Goal: Transaction & Acquisition: Purchase product/service

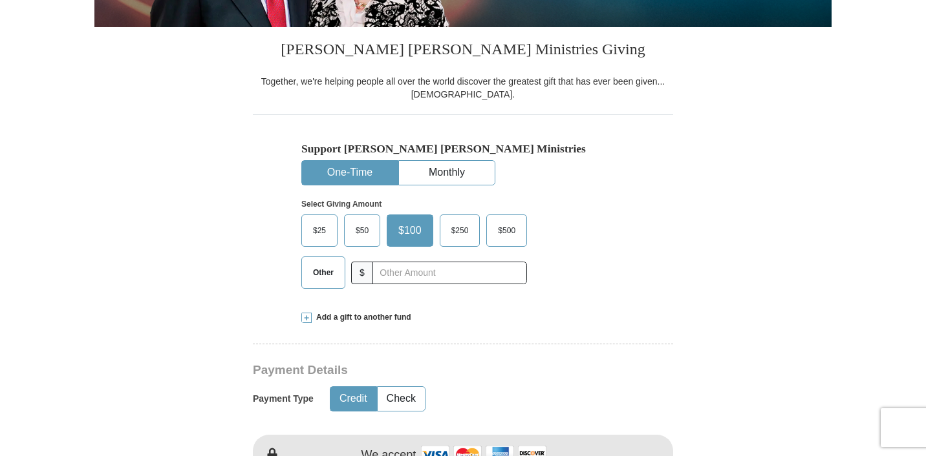
scroll to position [328, 0]
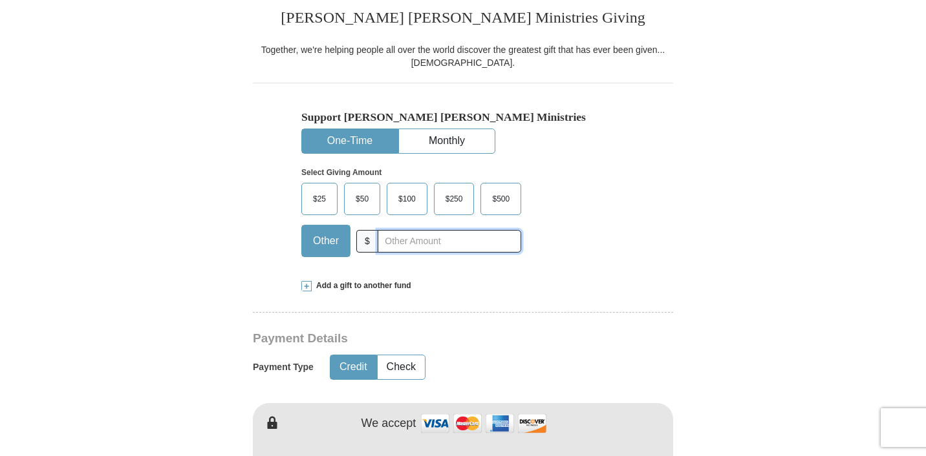
click at [412, 243] on input "text" at bounding box center [449, 241] width 144 height 23
type input "5.00"
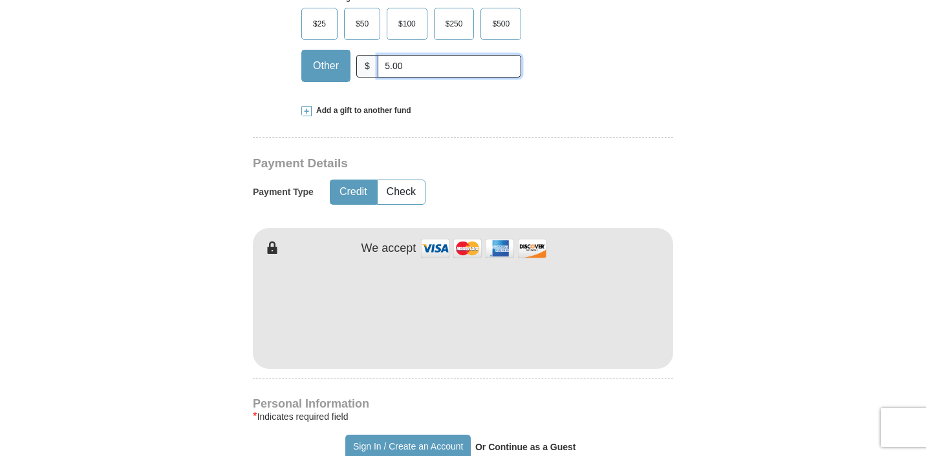
scroll to position [538, 0]
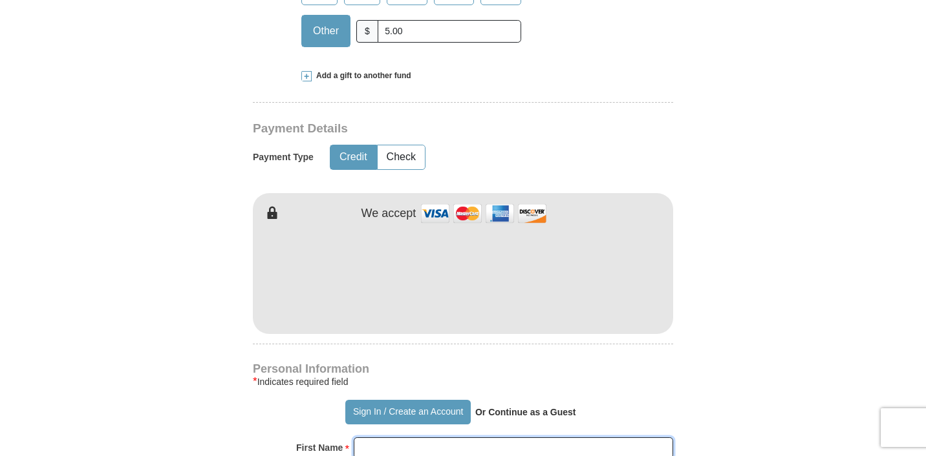
type input "[PERSON_NAME]"
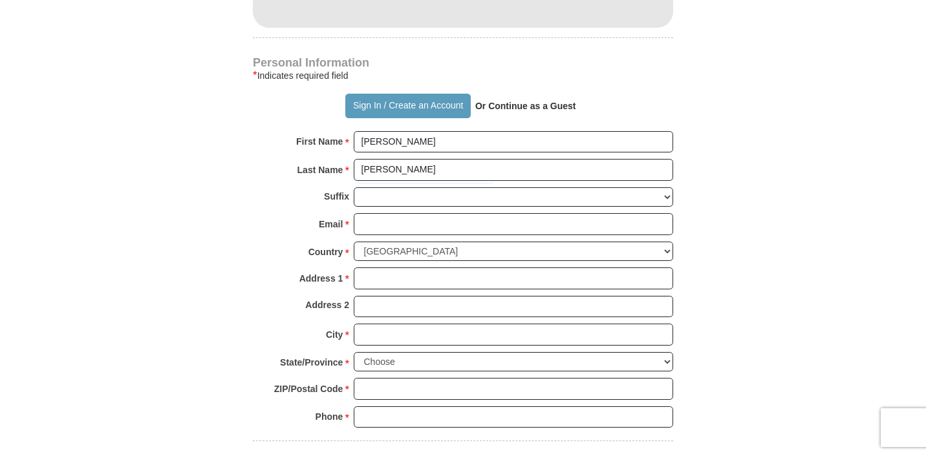
scroll to position [871, 0]
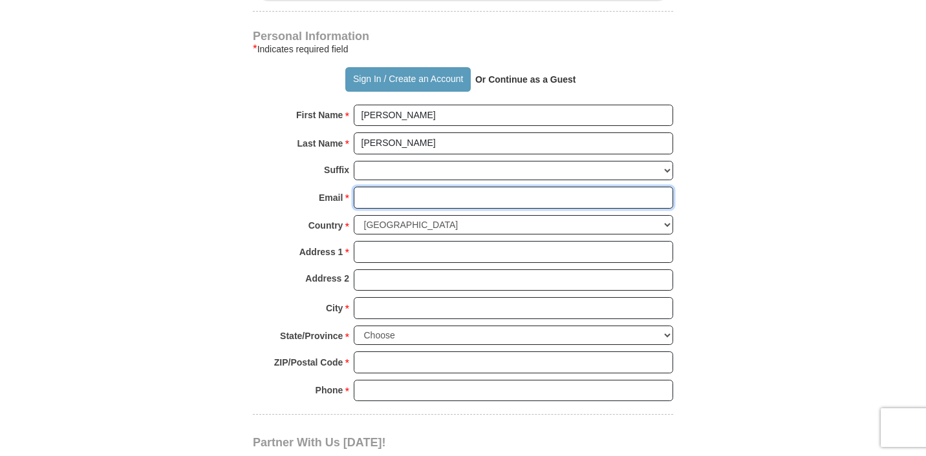
click at [507, 202] on input "Email *" at bounding box center [513, 198] width 319 height 22
type input "[EMAIL_ADDRESS][DOMAIN_NAME]"
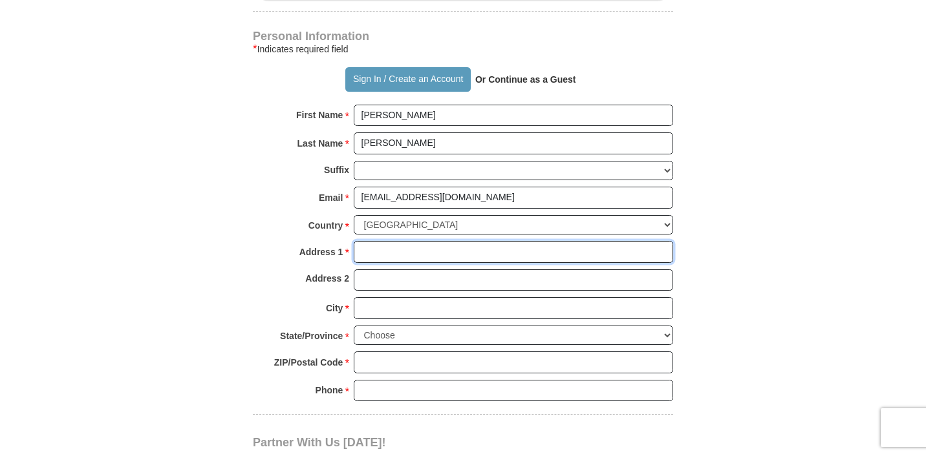
type input "[STREET_ADDRESS]"
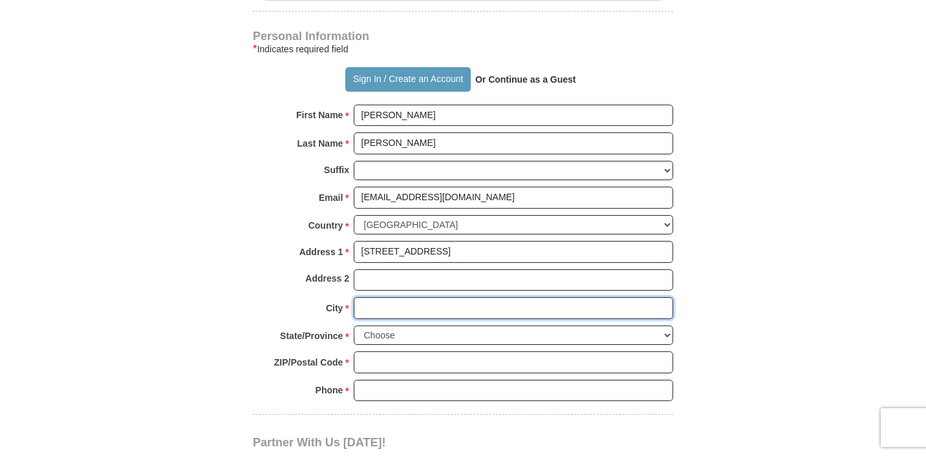
type input "Davie"
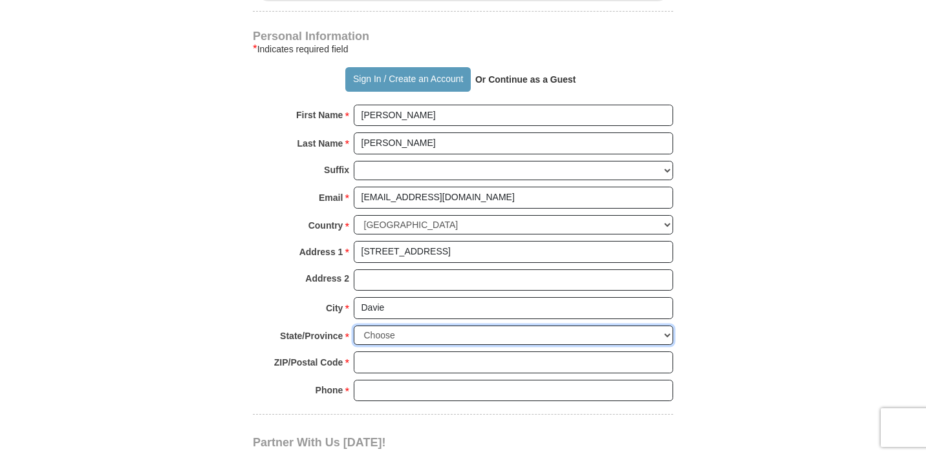
select select "FL"
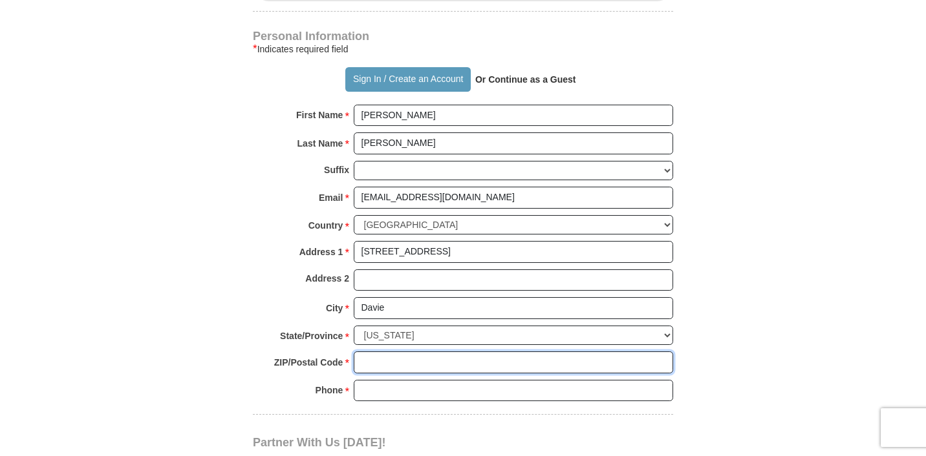
type input "33325"
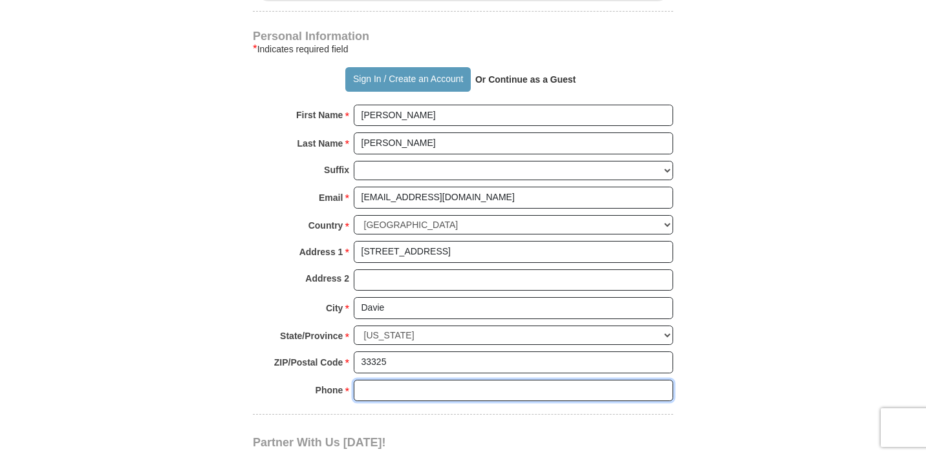
type input "9545408338"
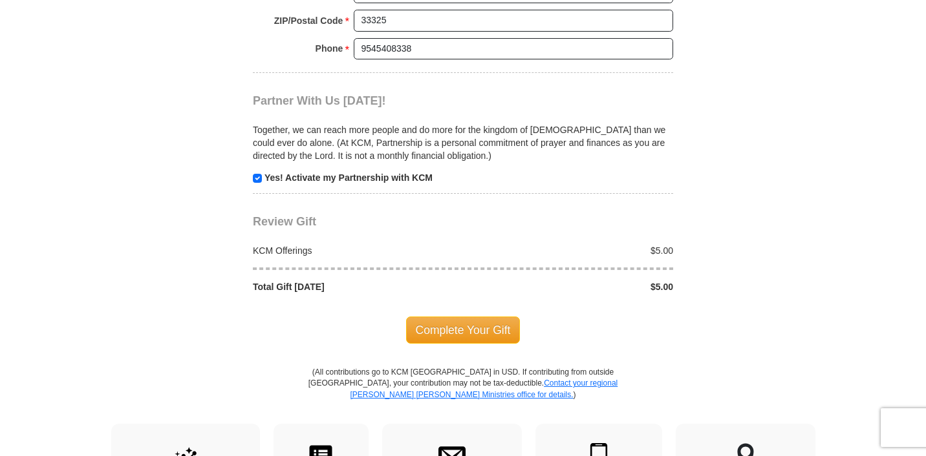
scroll to position [1293, 0]
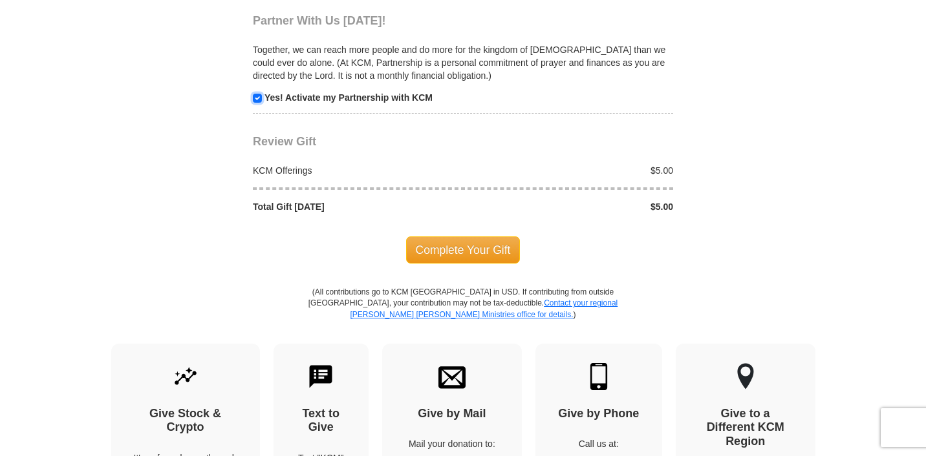
click at [259, 100] on input "checkbox" at bounding box center [257, 98] width 9 height 9
checkbox input "false"
click at [479, 250] on span "Complete Your Gift" at bounding box center [463, 250] width 114 height 27
